Goal: Task Accomplishment & Management: Use online tool/utility

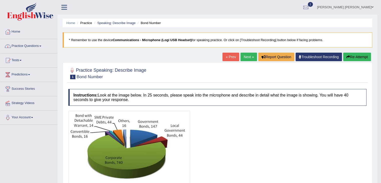
click at [21, 48] on link "Practice Questions" at bounding box center [28, 45] width 57 height 13
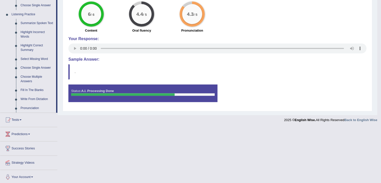
scroll to position [209, 0]
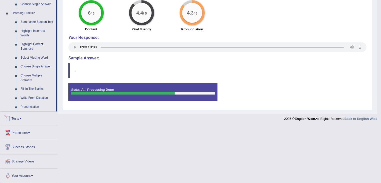
click at [20, 118] on link "Tests" at bounding box center [28, 117] width 57 height 13
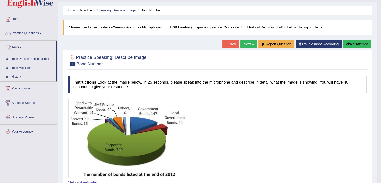
scroll to position [12, 0]
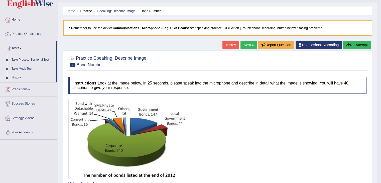
click at [316, 44] on link "Troubleshoot Recording" at bounding box center [318, 45] width 46 height 9
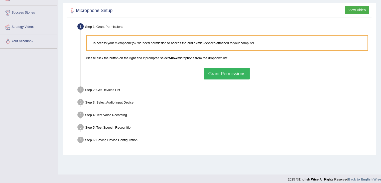
scroll to position [80, 0]
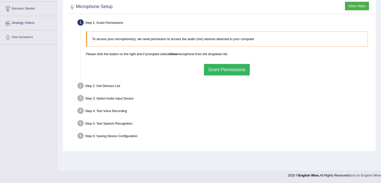
click at [215, 71] on button "Grant Permissions" at bounding box center [227, 70] width 46 height 12
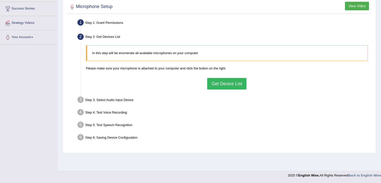
click at [217, 85] on button "Get Device List" at bounding box center [226, 84] width 39 height 12
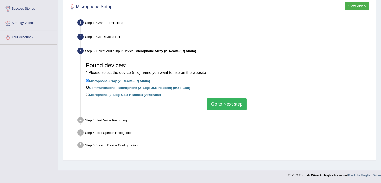
click at [87, 86] on input "Communications - Microphone (2- Logi USB Headset) (046d:0a8f)" at bounding box center [87, 87] width 3 height 3
radio input "true"
click at [88, 94] on input "Microphone (2- Logi USB Headset) (046d:0a8f)" at bounding box center [87, 93] width 3 height 3
radio input "true"
click at [87, 87] on input "Communications - Microphone (2- Logi USB Headset) (046d:0a8f)" at bounding box center [87, 87] width 3 height 3
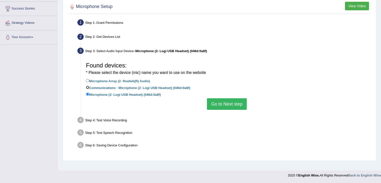
radio input "true"
click at [237, 106] on button "Go to Next step" at bounding box center [227, 104] width 40 height 12
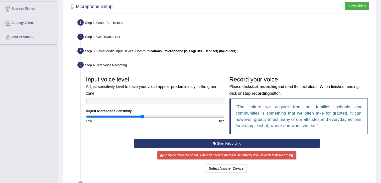
click at [213, 142] on icon at bounding box center [214, 143] width 5 height 4
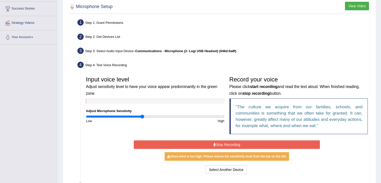
click at [213, 143] on icon at bounding box center [214, 145] width 3 height 4
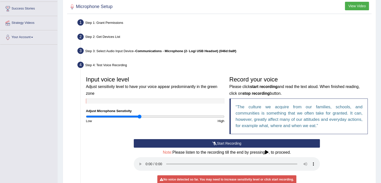
type input "0.78"
click at [139, 116] on input "range" at bounding box center [155, 116] width 138 height 4
click at [195, 142] on button "Start Recording" at bounding box center [227, 143] width 186 height 9
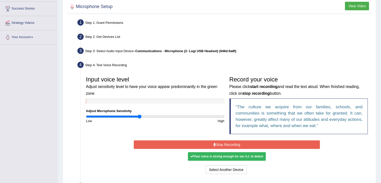
click at [192, 142] on button "Stop Recording" at bounding box center [227, 144] width 186 height 9
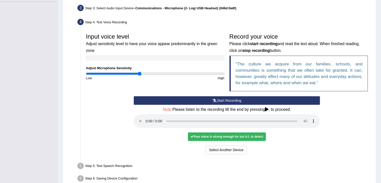
scroll to position [149, 0]
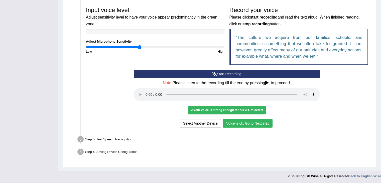
click at [247, 123] on button "Voice is ok. Go to Next step" at bounding box center [248, 123] width 50 height 9
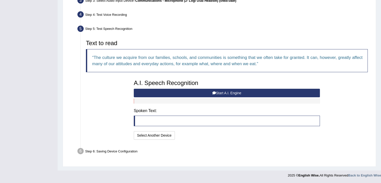
scroll to position [130, 0]
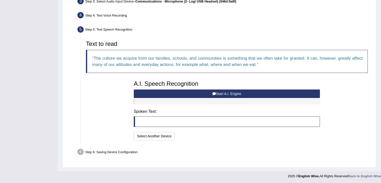
click at [181, 93] on button "Start A.I. Engine" at bounding box center [227, 93] width 186 height 9
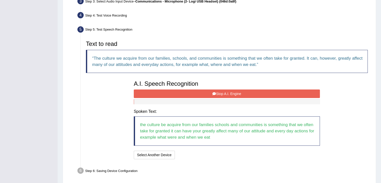
click at [220, 94] on button "Stop A.I. Engine" at bounding box center [227, 93] width 186 height 9
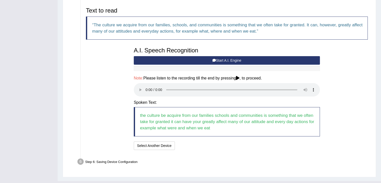
scroll to position [173, 0]
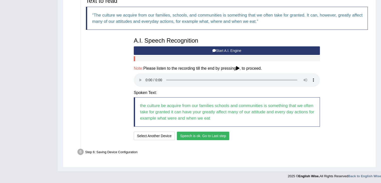
click at [192, 135] on button "Speech is ok. Go to Last step" at bounding box center [203, 135] width 52 height 9
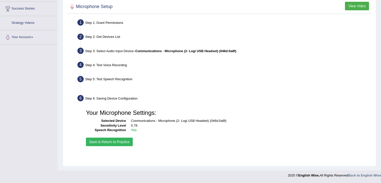
scroll to position [80, 0]
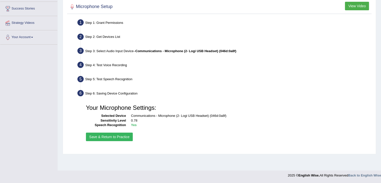
click at [110, 136] on button "Save & Return to Practice" at bounding box center [109, 136] width 47 height 9
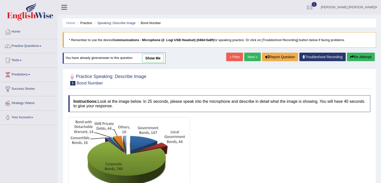
click at [121, 25] on li "Speaking: Describe Image" at bounding box center [114, 23] width 43 height 5
click at [117, 24] on link "Speaking: Describe Image" at bounding box center [116, 23] width 38 height 4
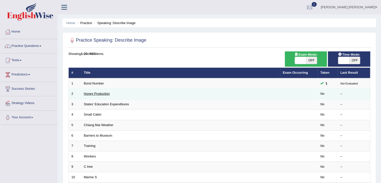
click at [92, 93] on link "Honey Production" at bounding box center [97, 94] width 26 height 4
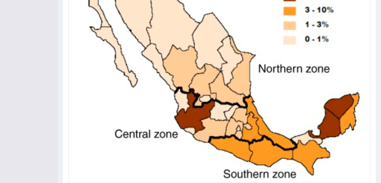
scroll to position [194, 0]
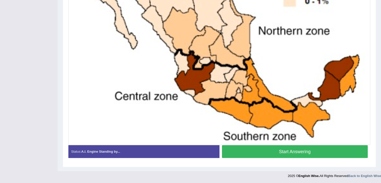
click at [245, 150] on button "Start Answering" at bounding box center [295, 151] width 146 height 13
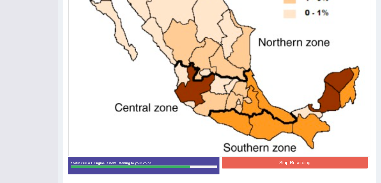
scroll to position [190, 0]
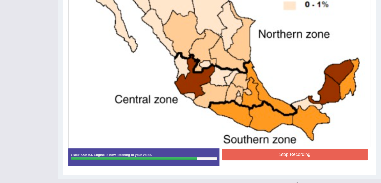
click at [255, 152] on button "Stop Recording" at bounding box center [295, 154] width 146 height 12
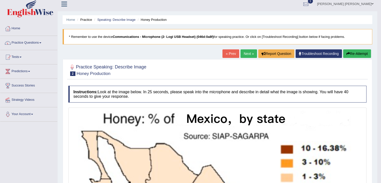
scroll to position [0, 0]
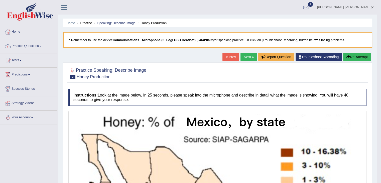
click at [246, 57] on link "Next »" at bounding box center [248, 57] width 17 height 9
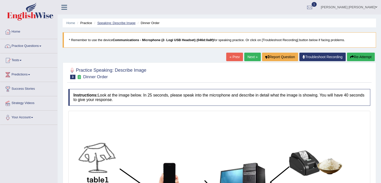
click at [115, 22] on link "Speaking: Describe Image" at bounding box center [116, 23] width 38 height 4
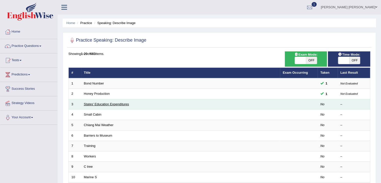
click at [106, 103] on link "States' Education Expenditures" at bounding box center [106, 104] width 45 height 4
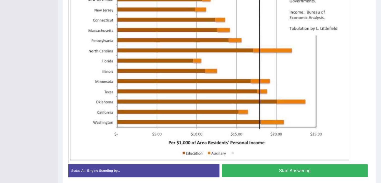
scroll to position [148, 0]
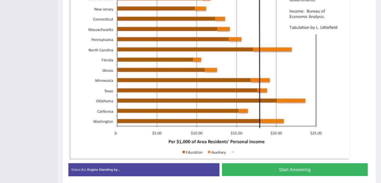
click at [283, 171] on button "Start Answering" at bounding box center [295, 169] width 146 height 13
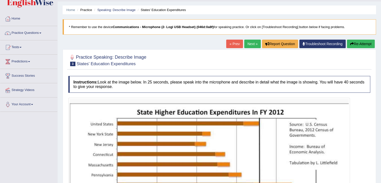
scroll to position [28, 0]
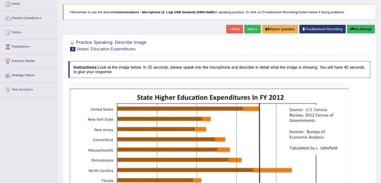
click at [358, 30] on button "Re-Attempt" at bounding box center [361, 29] width 28 height 9
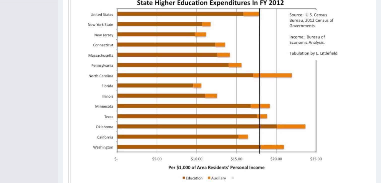
scroll to position [133, 0]
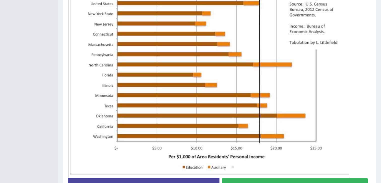
click at [258, 180] on button "Start Answering" at bounding box center [295, 184] width 146 height 13
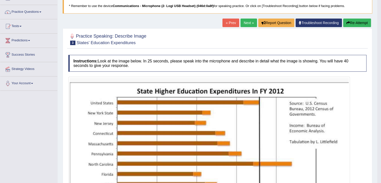
scroll to position [0, 0]
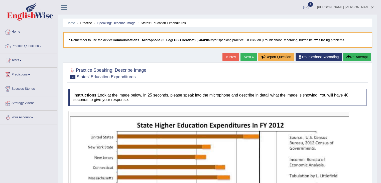
click at [358, 55] on button "Re-Attempt" at bounding box center [357, 57] width 28 height 9
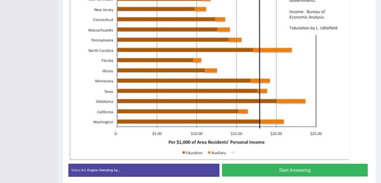
scroll to position [155, 0]
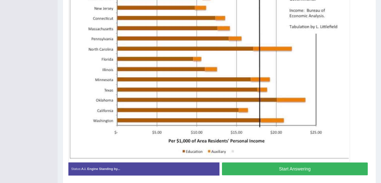
click at [255, 167] on button "Start Answering" at bounding box center [295, 168] width 146 height 13
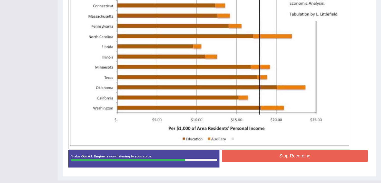
scroll to position [165, 0]
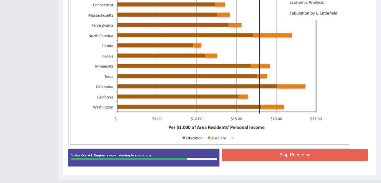
click at [258, 153] on button "Stop Recording" at bounding box center [295, 155] width 146 height 12
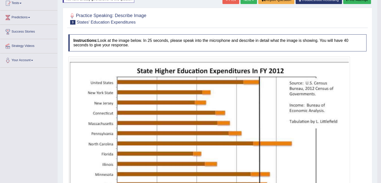
scroll to position [0, 0]
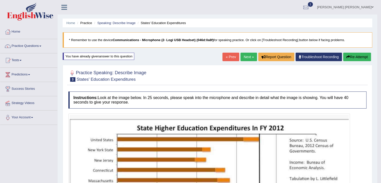
click at [247, 58] on link "Next »" at bounding box center [248, 57] width 17 height 9
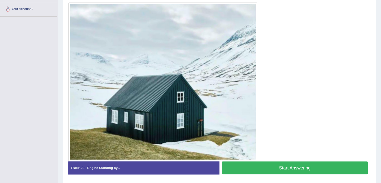
scroll to position [109, 0]
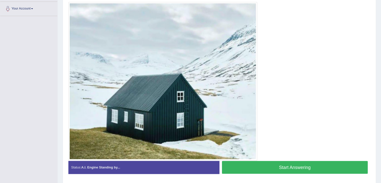
click at [245, 164] on button "Start Answering" at bounding box center [295, 167] width 146 height 13
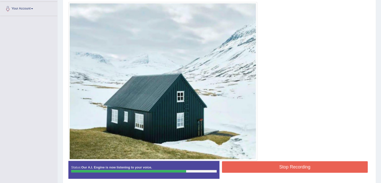
click at [250, 163] on button "Stop Recording" at bounding box center [295, 167] width 146 height 12
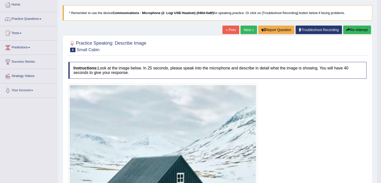
scroll to position [0, 0]
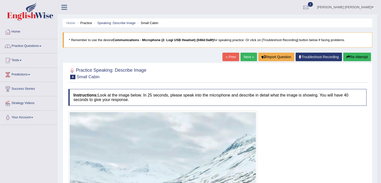
click at [246, 58] on link "Next »" at bounding box center [248, 57] width 17 height 9
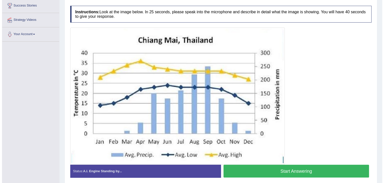
scroll to position [84, 0]
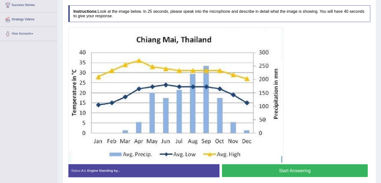
click at [301, 167] on button "Start Answering" at bounding box center [295, 170] width 146 height 13
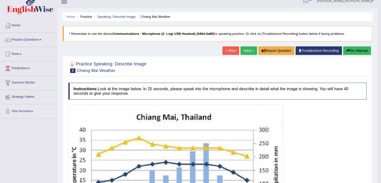
scroll to position [0, 0]
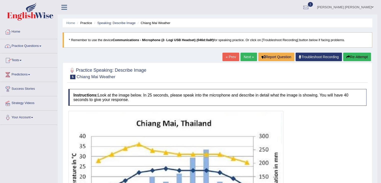
click at [15, 60] on link "Tests" at bounding box center [28, 59] width 57 height 13
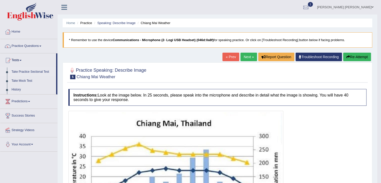
click at [20, 71] on link "Take Practice Sectional Test" at bounding box center [32, 71] width 47 height 9
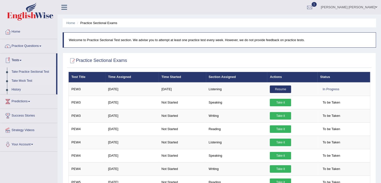
click at [19, 80] on link "Take Mock Test" at bounding box center [32, 80] width 47 height 9
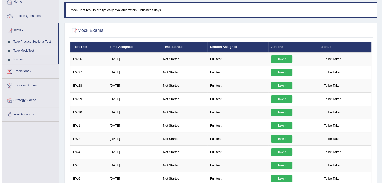
scroll to position [28, 0]
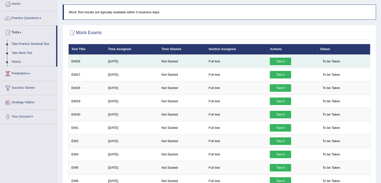
click at [274, 61] on link "Take it" at bounding box center [280, 62] width 21 height 8
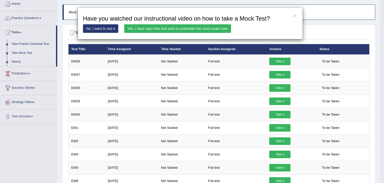
click at [145, 29] on link "Yes, I have seen that and want to undertake the mock exam now" at bounding box center [177, 28] width 107 height 9
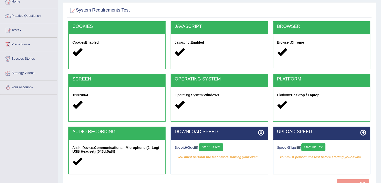
scroll to position [80, 0]
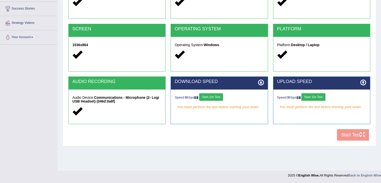
click at [209, 98] on button "Start 10s Test" at bounding box center [211, 97] width 24 height 8
click at [306, 98] on button "Start 10s Test" at bounding box center [313, 97] width 24 height 8
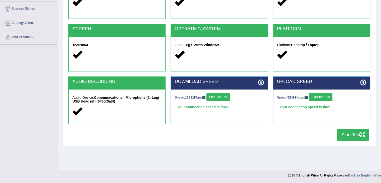
click at [350, 136] on button "Start Test" at bounding box center [353, 135] width 32 height 12
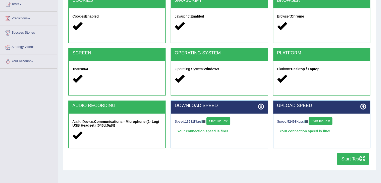
scroll to position [59, 0]
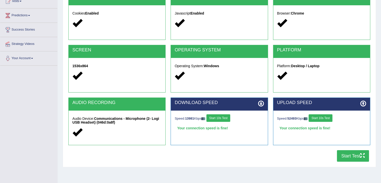
click at [356, 156] on button "Start Test" at bounding box center [353, 156] width 32 height 12
click at [167, 49] on div "SCREEN 1536x864" at bounding box center [117, 71] width 102 height 53
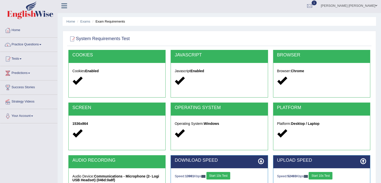
scroll to position [0, 0]
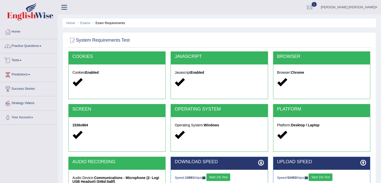
click at [16, 60] on link "Tests" at bounding box center [28, 59] width 57 height 13
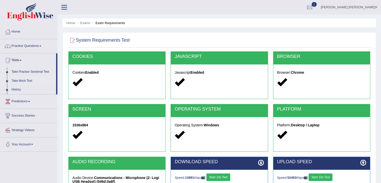
click at [17, 80] on link "Take Mock Test" at bounding box center [32, 80] width 47 height 9
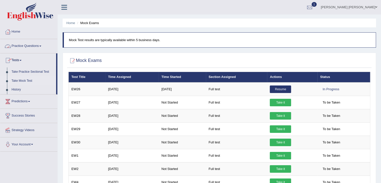
click at [18, 48] on link "Practice Questions" at bounding box center [28, 45] width 57 height 13
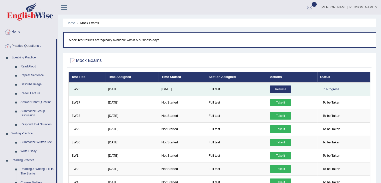
click at [284, 90] on link "Resume" at bounding box center [280, 89] width 21 height 8
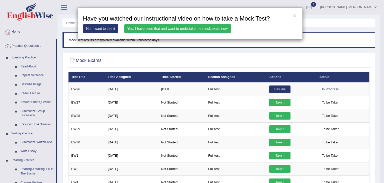
click at [163, 29] on link "Yes, I have seen that and want to undertake the mock exam now" at bounding box center [177, 28] width 107 height 9
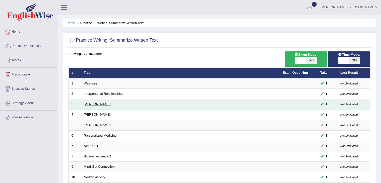
click at [92, 105] on link "[PERSON_NAME]" at bounding box center [97, 104] width 27 height 4
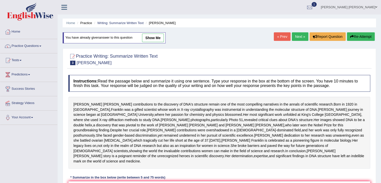
click at [149, 35] on link "show me" at bounding box center [153, 38] width 22 height 9
type textarea "The passage outlines Rosalind Franklin's contrubution to the discovery of DNA's…"
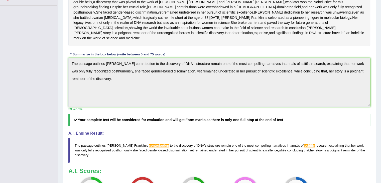
scroll to position [119, 0]
click at [65, 49] on div "Practice Writing: Summarize Written Text 3 Rosalid Franklin Instructions: Read …" at bounding box center [219, 83] width 313 height 316
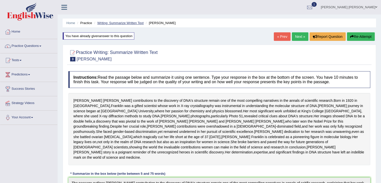
click at [112, 22] on link "Writing: Summarize Written Text" at bounding box center [120, 23] width 46 height 4
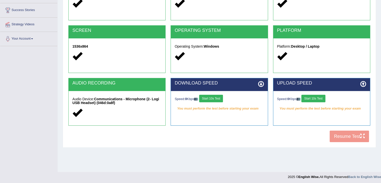
scroll to position [80, 0]
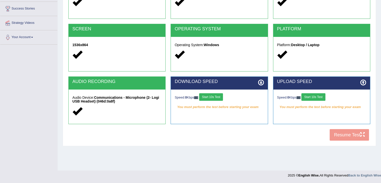
click at [213, 98] on button "Start 10s Test" at bounding box center [211, 97] width 24 height 8
click at [313, 96] on button "Start 10s Test" at bounding box center [313, 97] width 24 height 8
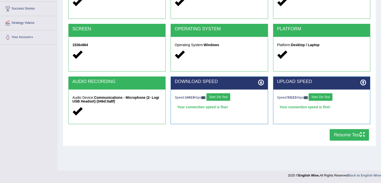
click at [340, 134] on button "Resume Test" at bounding box center [348, 135] width 39 height 12
click at [345, 135] on button "Resume Test" at bounding box center [348, 135] width 39 height 12
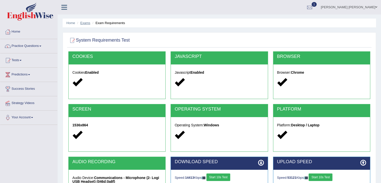
click at [84, 23] on link "Exams" at bounding box center [85, 23] width 10 height 4
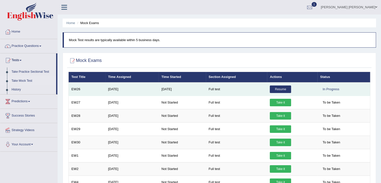
click at [281, 90] on link "Resume" at bounding box center [280, 89] width 21 height 8
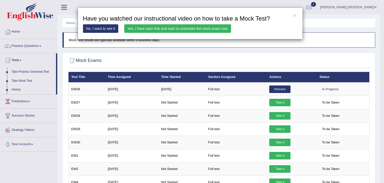
click at [183, 27] on link "Yes, I have seen that and want to undertake the mock exam now" at bounding box center [177, 28] width 107 height 9
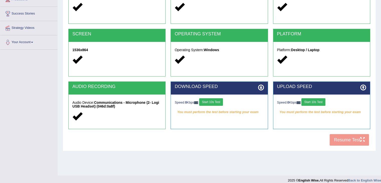
scroll to position [80, 0]
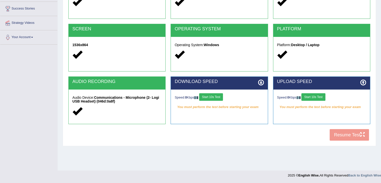
click at [205, 98] on button "Start 10s Test" at bounding box center [211, 97] width 24 height 8
click at [314, 96] on button "Start 10s Test" at bounding box center [313, 97] width 24 height 8
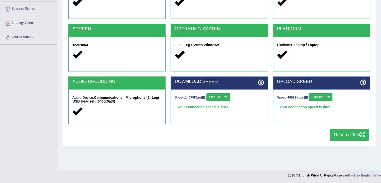
click at [336, 134] on button "Resume Test" at bounding box center [348, 135] width 39 height 12
click at [341, 135] on button "Resume Test" at bounding box center [348, 135] width 39 height 12
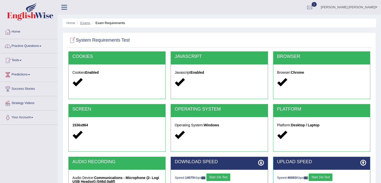
click at [83, 24] on link "Exams" at bounding box center [85, 23] width 10 height 4
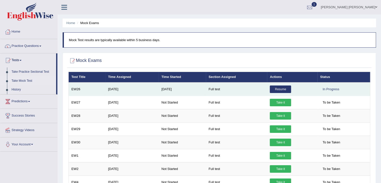
click at [275, 91] on link "Resume" at bounding box center [280, 89] width 21 height 8
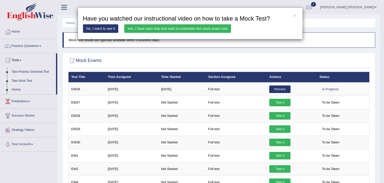
click at [172, 25] on link "Yes, I have seen that and want to undertake the mock exam now" at bounding box center [177, 28] width 107 height 9
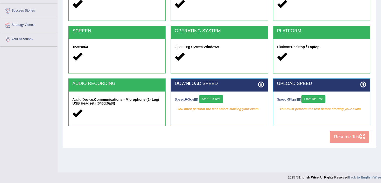
scroll to position [80, 0]
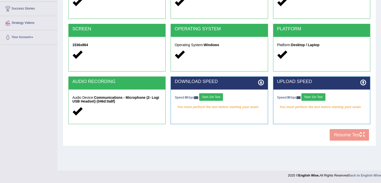
click at [219, 97] on button "Start 10s Test" at bounding box center [211, 97] width 24 height 8
click at [311, 96] on button "Start 10s Test" at bounding box center [313, 97] width 24 height 8
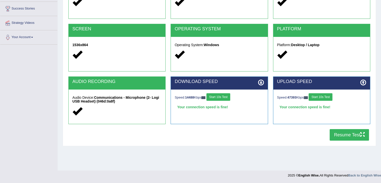
click at [344, 134] on button "Resume Test" at bounding box center [348, 135] width 39 height 12
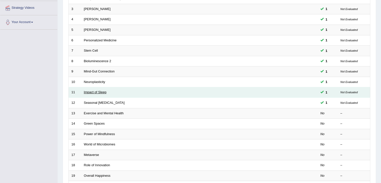
click at [95, 90] on link "Impact of Sleep" at bounding box center [95, 92] width 23 height 4
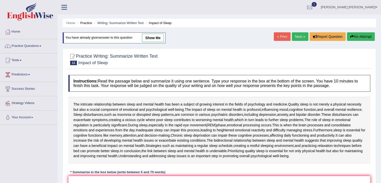
click at [155, 36] on link "show me" at bounding box center [153, 38] width 22 height 9
type textarea "The passage outline about the relationship between sleep and mental health, exp…"
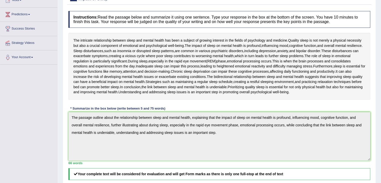
scroll to position [61, 0]
